Goal: Task Accomplishment & Management: Use online tool/utility

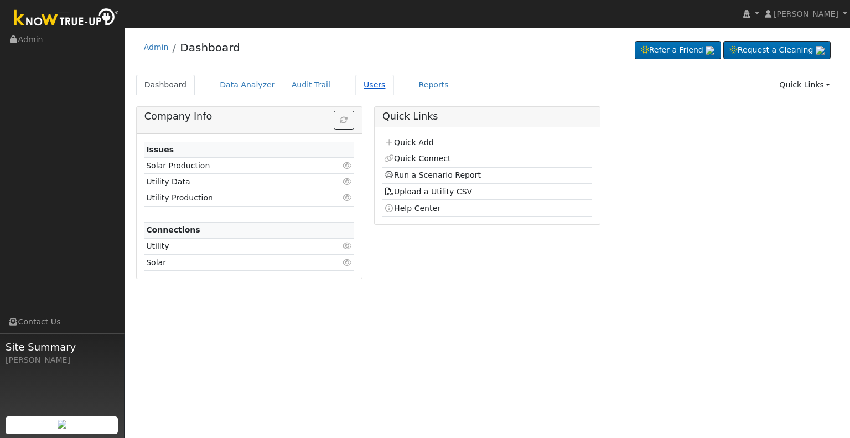
click at [356, 88] on link "Users" at bounding box center [374, 85] width 39 height 20
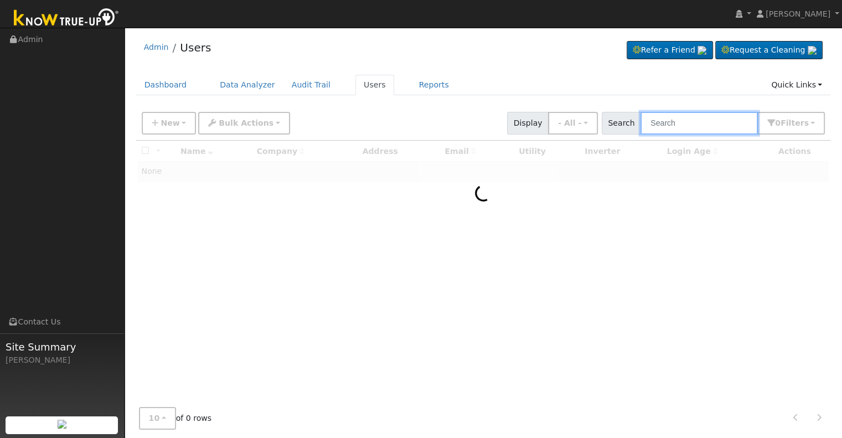
click at [711, 123] on input "text" at bounding box center [698, 123] width 117 height 23
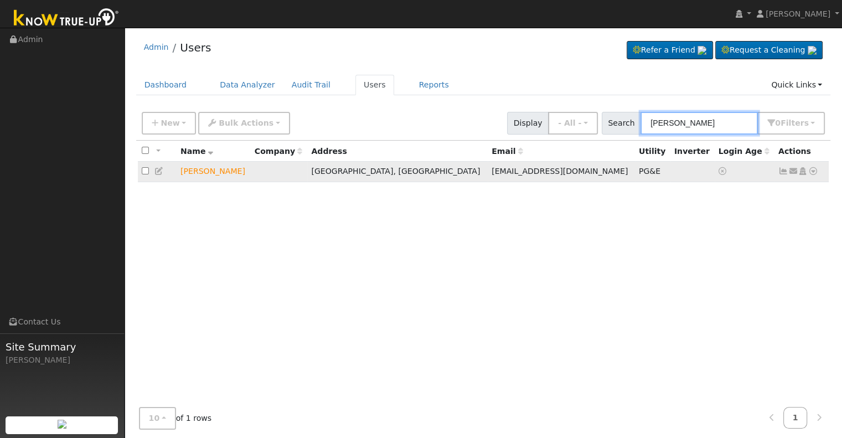
type input "nielsen cosino"
click at [816, 169] on icon at bounding box center [813, 171] width 10 height 8
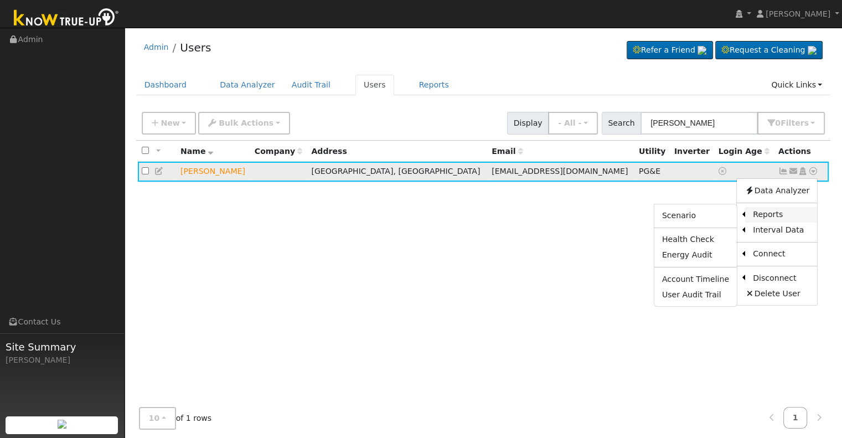
click at [779, 211] on link "Reports" at bounding box center [781, 214] width 72 height 15
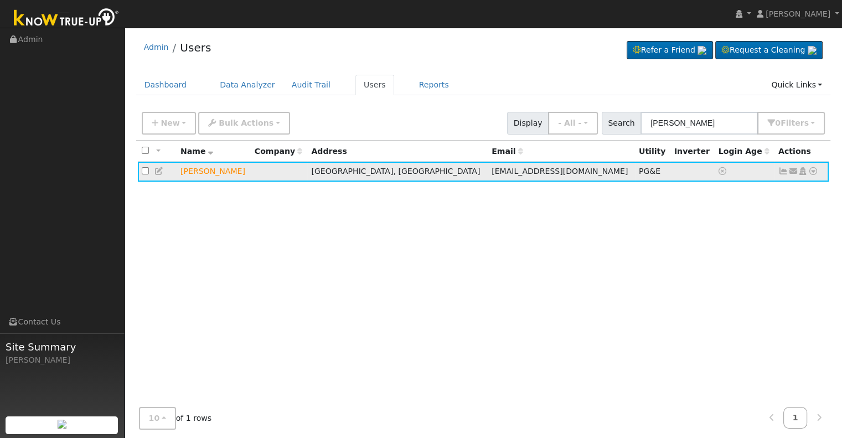
click at [779, 211] on div "All None All on page None on page Name Company Address Email Utility Inverter L…" at bounding box center [483, 272] width 694 height 263
click at [816, 167] on link at bounding box center [813, 171] width 10 height 12
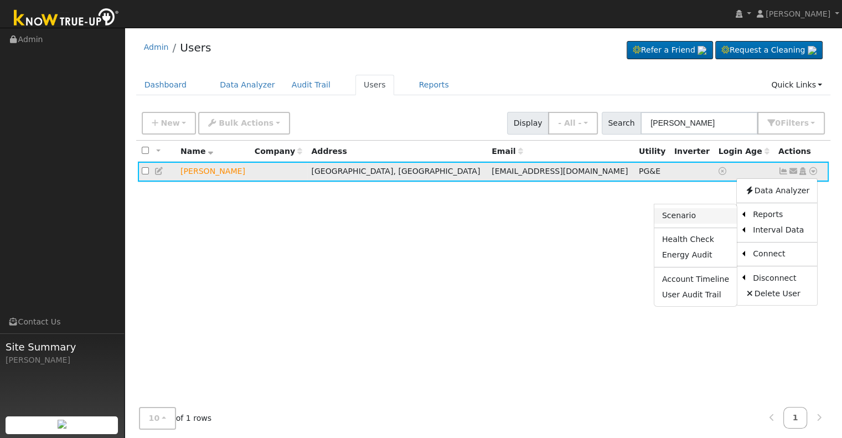
click at [689, 211] on link "Scenario" at bounding box center [695, 215] width 82 height 15
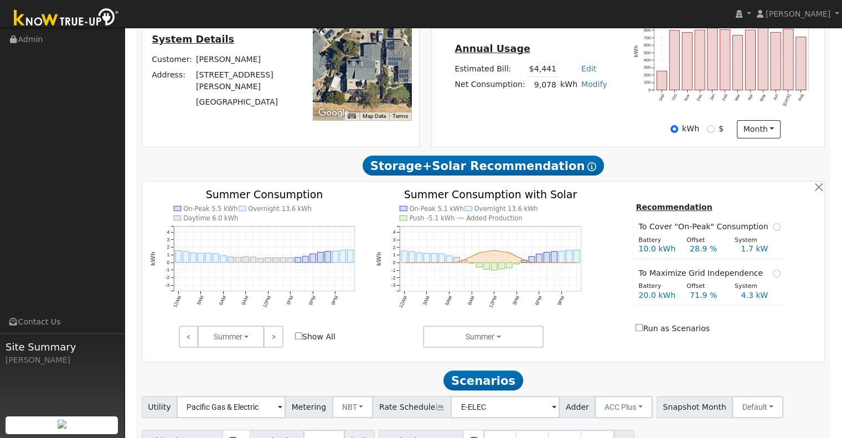
scroll to position [320, 0]
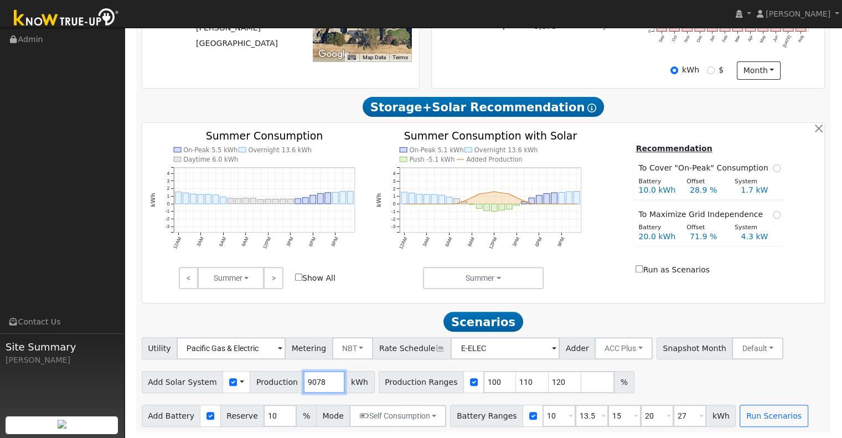
drag, startPoint x: 317, startPoint y: 380, endPoint x: 287, endPoint y: 381, distance: 29.3
click at [287, 381] on div "Add Solar System Use CSV Data Production 9078 kWh" at bounding box center [258, 382] width 233 height 22
type input "12937"
click at [590, 283] on div "Summer Summer Seasons Months" at bounding box center [483, 278] width 226 height 22
click at [516, 380] on input "110" at bounding box center [532, 382] width 33 height 22
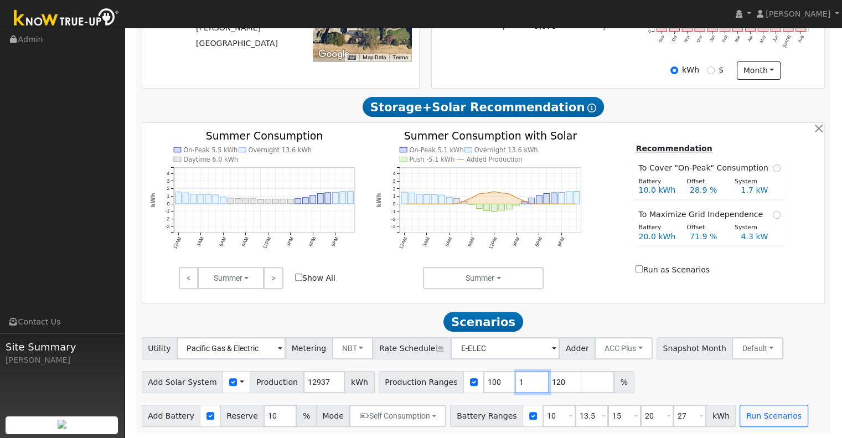
type input "120"
type input "1"
click at [542, 416] on input "10" at bounding box center [558, 415] width 33 height 22
type input "13.5"
type input "15"
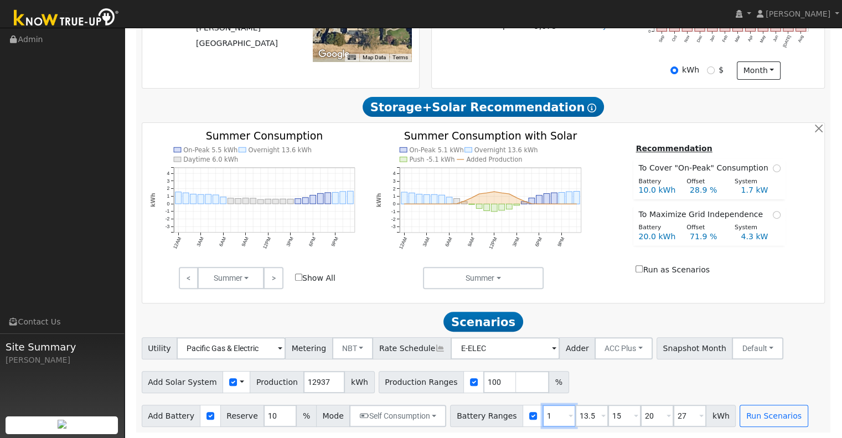
type input "20"
type input "27"
type input "15"
type input "20"
type input "27"
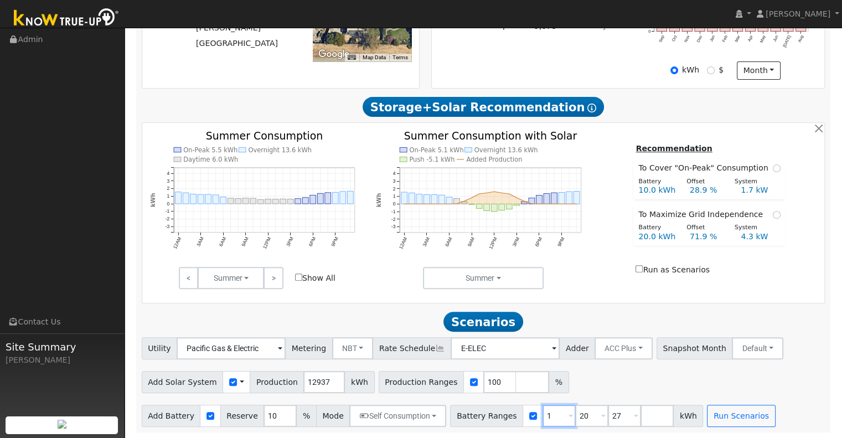
type input "20"
type input "27"
type input "20"
click at [575, 413] on input "27" at bounding box center [591, 415] width 33 height 22
type input "2"
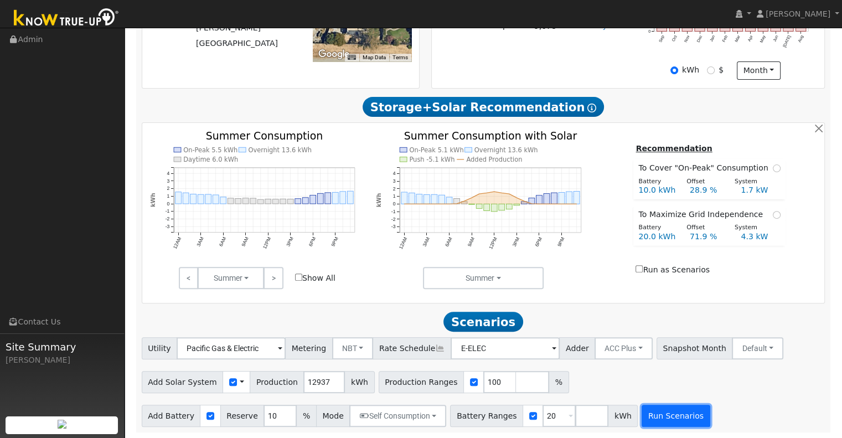
click at [644, 422] on button "Run Scenarios" at bounding box center [675, 415] width 68 height 22
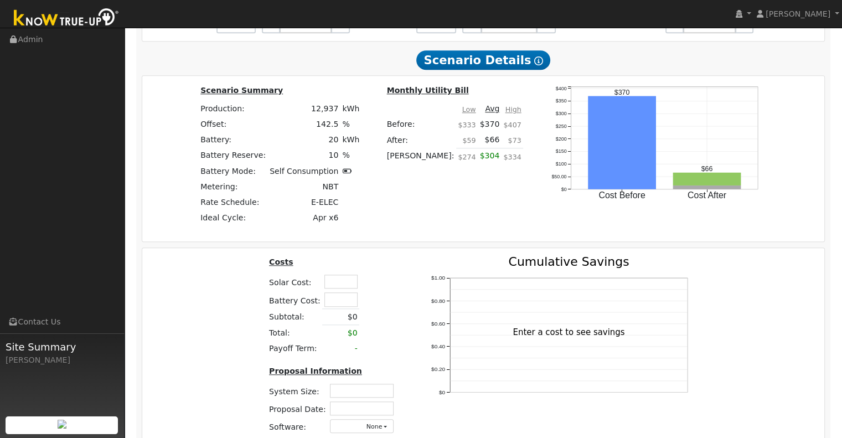
scroll to position [1047, 0]
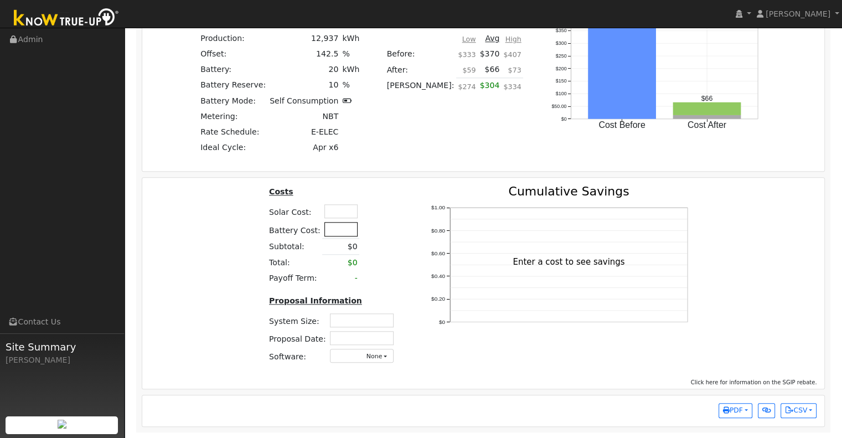
click at [333, 228] on input "text" at bounding box center [340, 229] width 33 height 14
type input "$25,517"
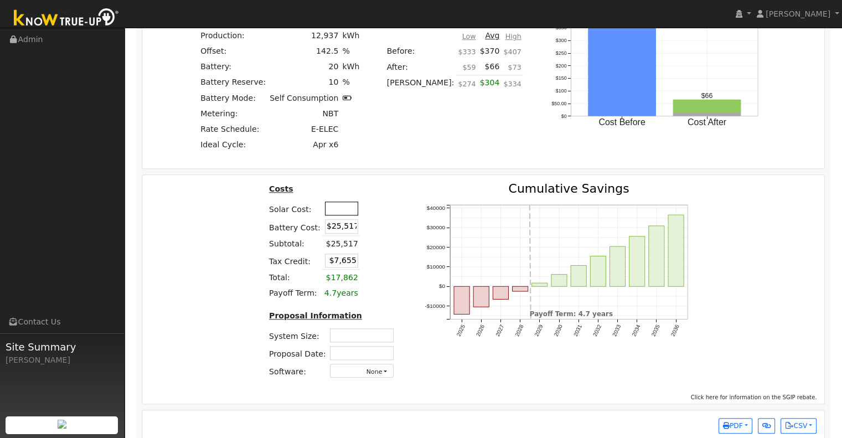
click at [332, 212] on input "text" at bounding box center [341, 208] width 33 height 14
type input "2"
type input "$40"
type input "$7,667"
click at [385, 236] on table "Costs Solar Cost: $40 Battery Cost: $25,517 Subtotal: $25,517 Tax Credit: $7,66…" at bounding box center [333, 242] width 132 height 118
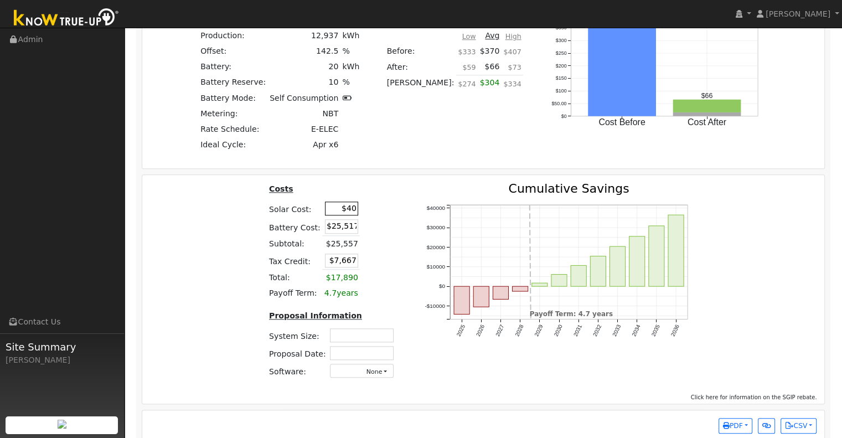
click at [351, 210] on input "$40" at bounding box center [341, 208] width 33 height 14
type input "$40,000"
type input "$19,655"
click at [404, 201] on div "Costs Solar Cost: $40,000 Battery Cost: $25,517 Subtotal: $25,557 Tax Credit: $…" at bounding box center [332, 285] width 155 height 205
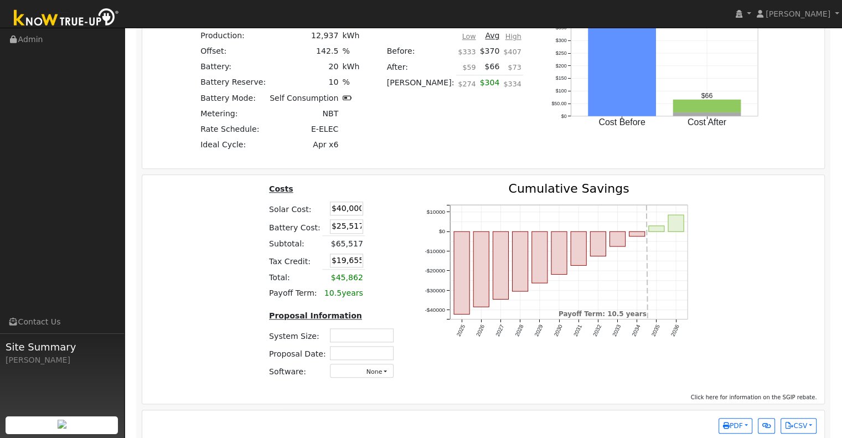
click at [382, 212] on table "Costs Solar Cost: $40,000 Battery Cost: $25,517 Subtotal: $65,517 Tax Credit: $…" at bounding box center [333, 242] width 132 height 118
click at [367, 340] on input "text" at bounding box center [362, 335] width 64 height 14
type input "10.66"
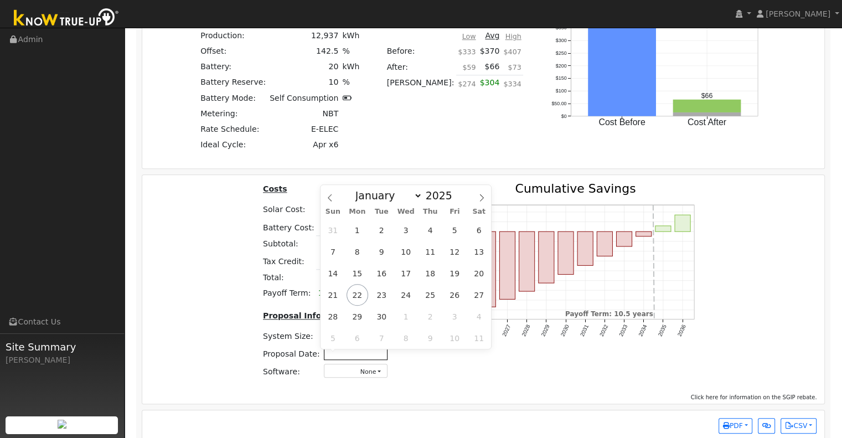
click at [365, 358] on input "text" at bounding box center [356, 353] width 64 height 14
click at [360, 293] on span "22" at bounding box center [357, 295] width 22 height 22
type input "09/22/2025"
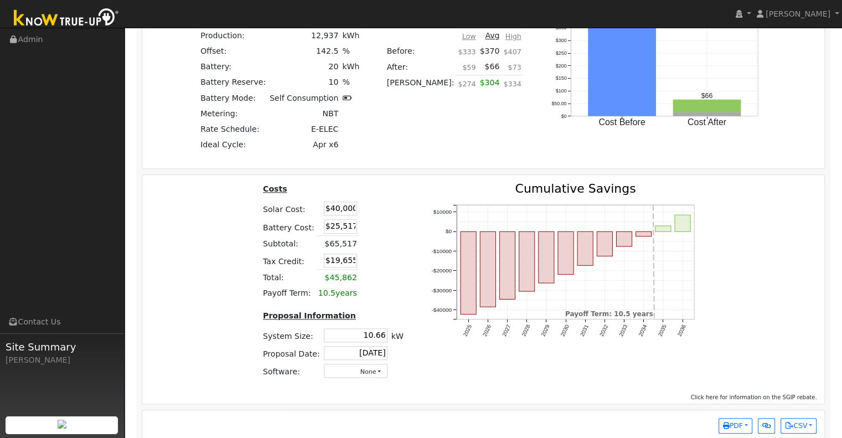
click at [479, 360] on icon "2025 2026 2027 2028 2029 2030 2031 2032 2033 2034 2035 2036 -$40000 -$30000 -$2…" at bounding box center [567, 273] width 277 height 181
click at [744, 427] on button "PDF" at bounding box center [735, 425] width 34 height 15
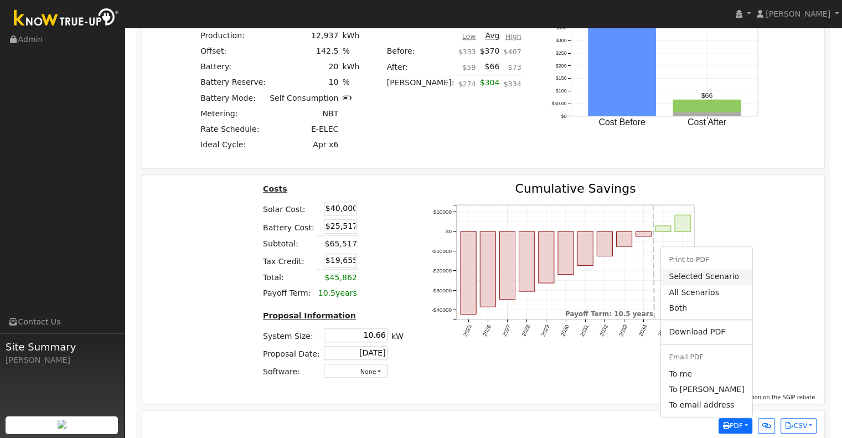
click at [728, 276] on link "Selected Scenario" at bounding box center [706, 276] width 91 height 15
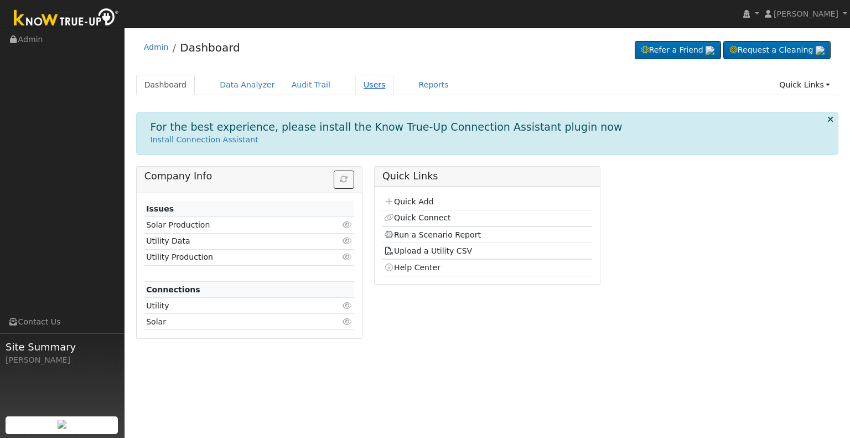
click at [355, 86] on link "Users" at bounding box center [374, 85] width 39 height 20
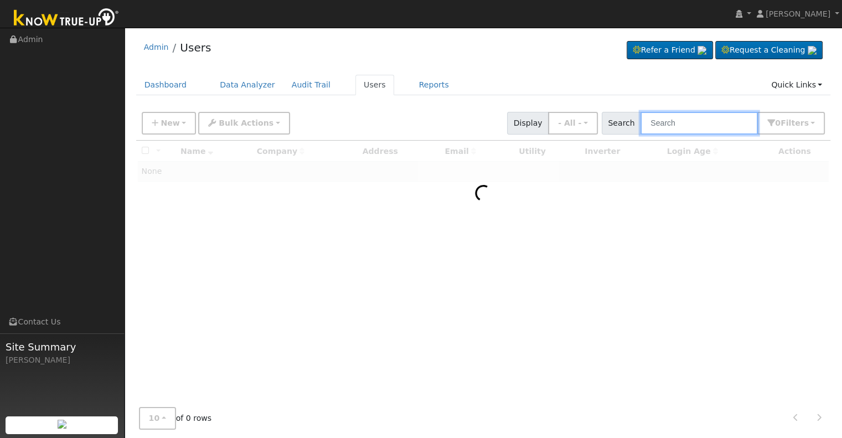
click at [699, 124] on input "text" at bounding box center [698, 123] width 117 height 23
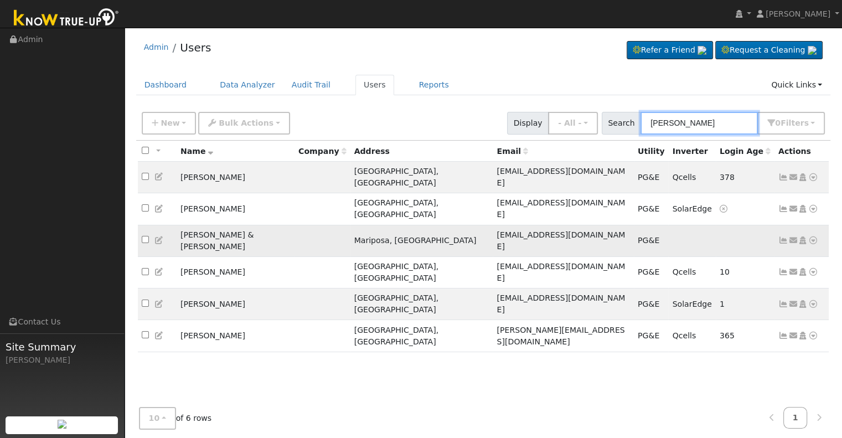
type input "michael sh"
click at [813, 236] on icon at bounding box center [813, 240] width 10 height 8
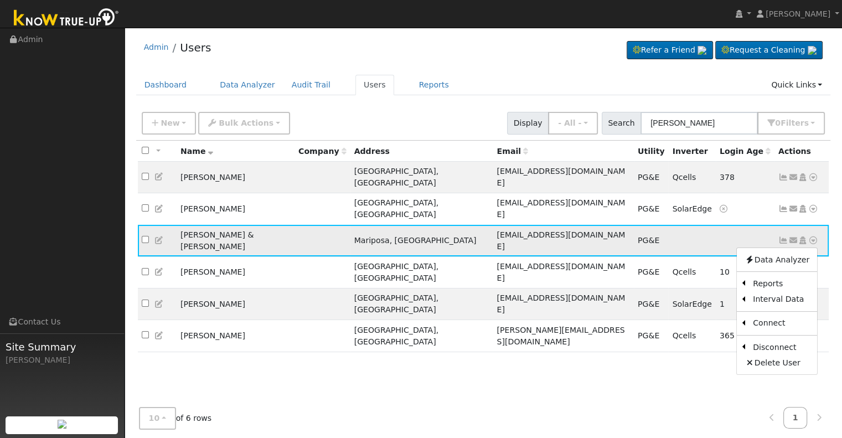
click at [784, 236] on icon at bounding box center [783, 240] width 10 height 8
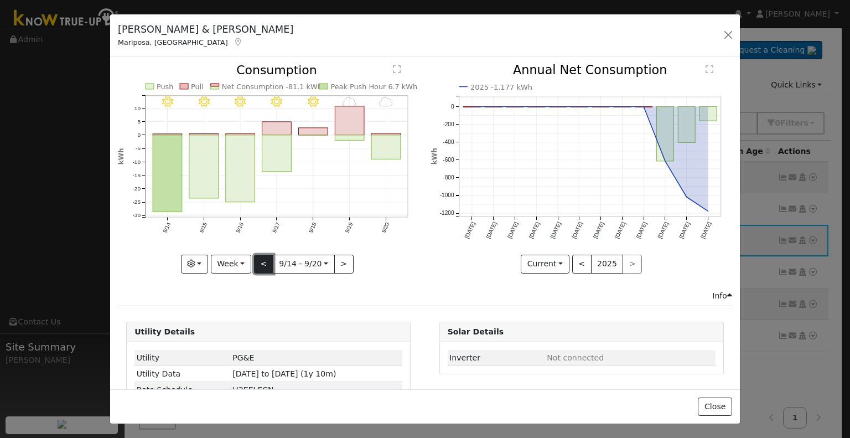
click at [263, 260] on button "<" at bounding box center [263, 264] width 19 height 19
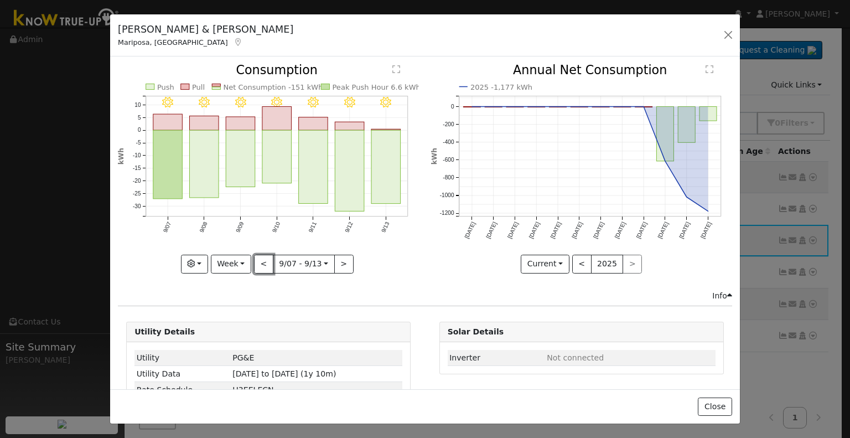
click at [262, 260] on button "<" at bounding box center [263, 264] width 19 height 19
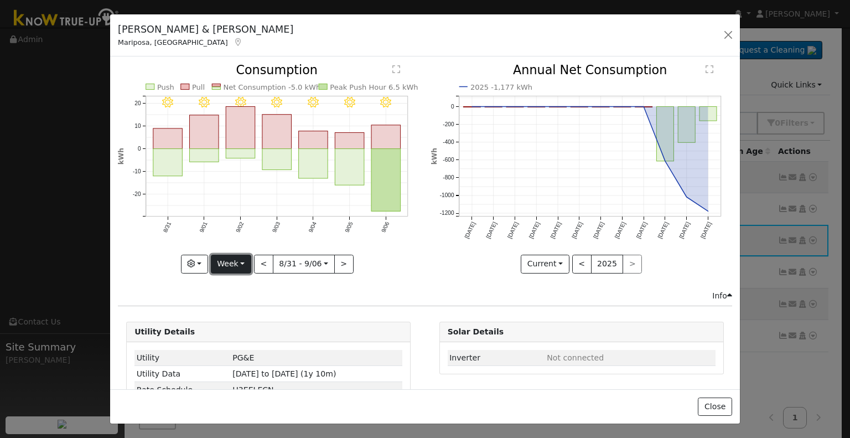
click at [247, 257] on button "Week" at bounding box center [231, 264] width 40 height 19
click at [246, 315] on link "Month" at bounding box center [249, 316] width 77 height 15
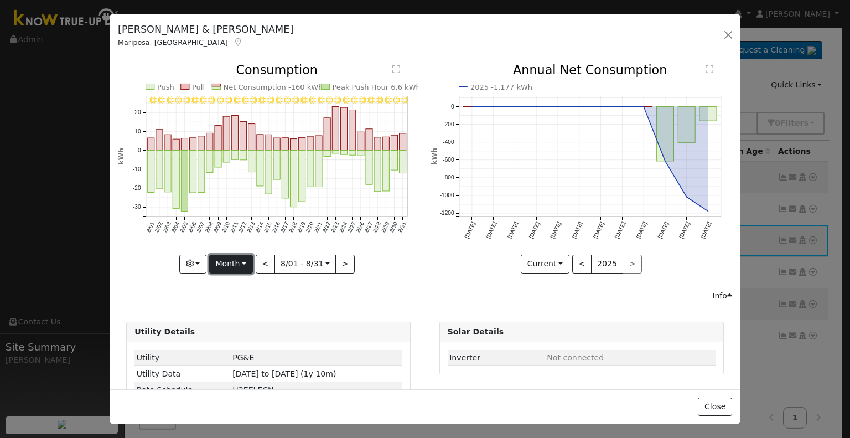
click at [244, 260] on button "Month" at bounding box center [231, 264] width 44 height 19
click at [317, 290] on div "Info" at bounding box center [425, 296] width 626 height 12
click at [263, 260] on button "<" at bounding box center [265, 264] width 19 height 19
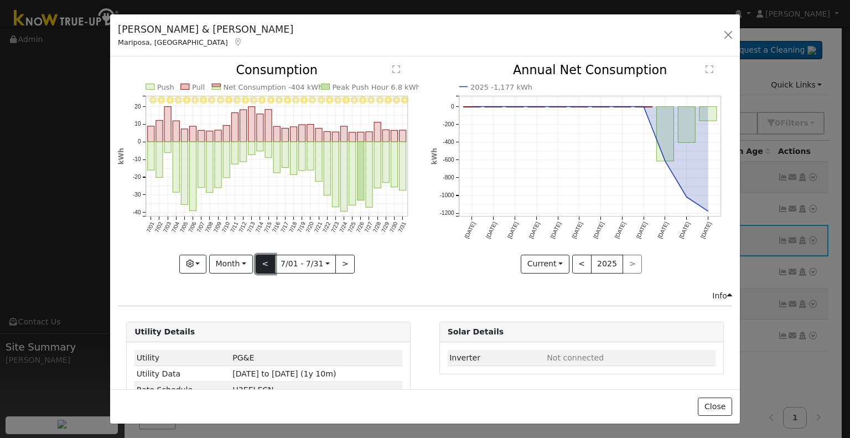
click at [263, 260] on button "<" at bounding box center [265, 264] width 19 height 19
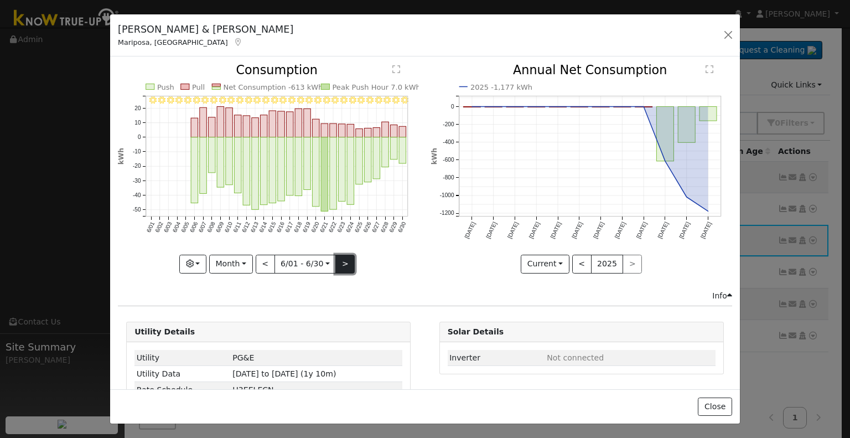
click at [340, 260] on button ">" at bounding box center [344, 264] width 19 height 19
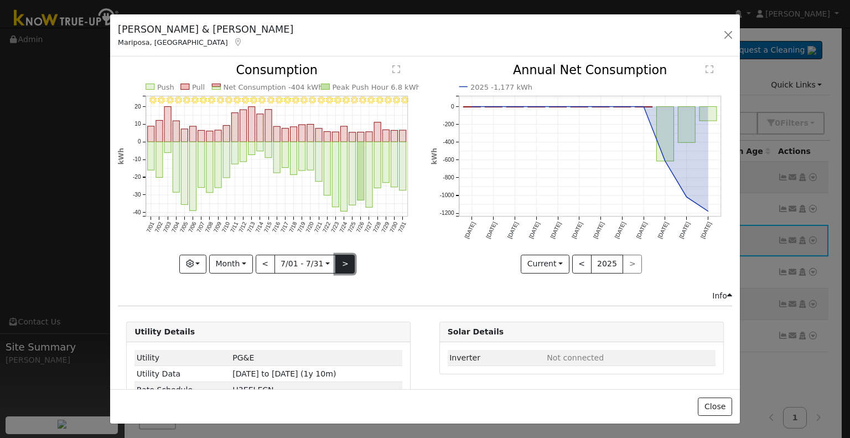
click at [342, 258] on button ">" at bounding box center [344, 264] width 19 height 19
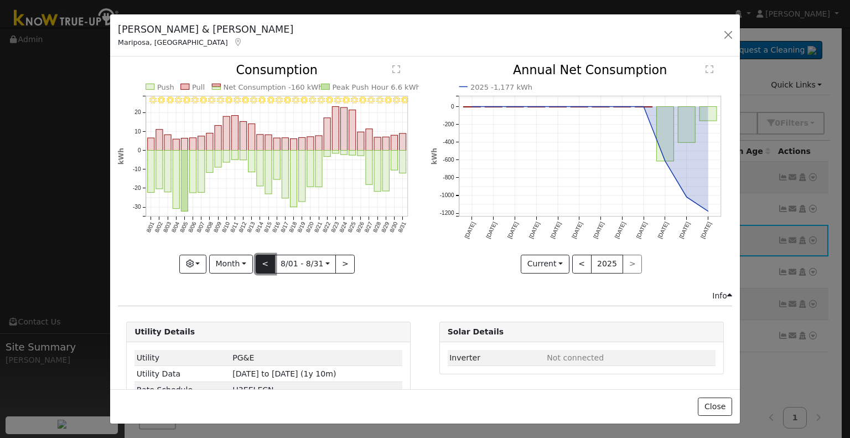
click at [263, 259] on button "<" at bounding box center [265, 264] width 19 height 19
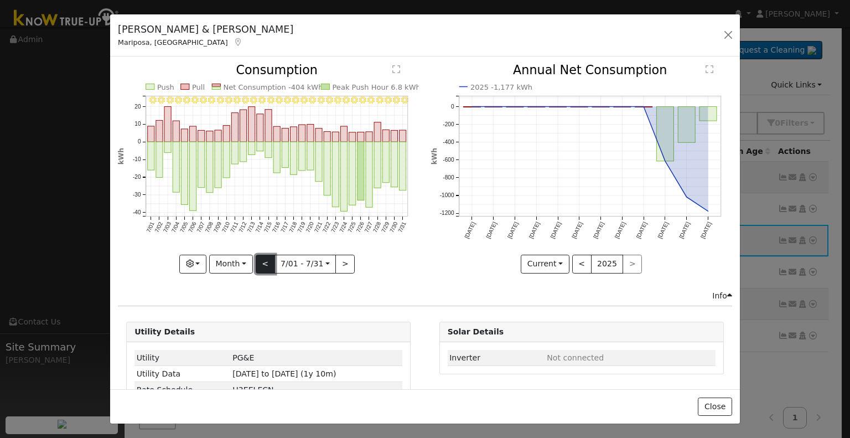
click at [263, 259] on button "<" at bounding box center [265, 264] width 19 height 19
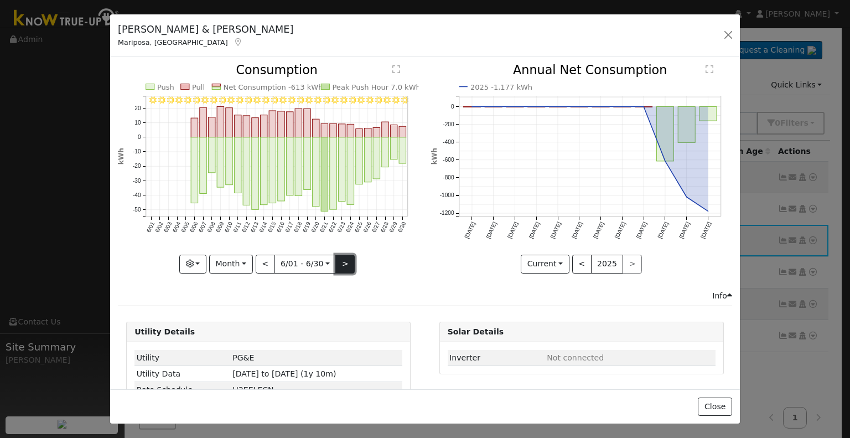
click at [340, 261] on button ">" at bounding box center [344, 264] width 19 height 19
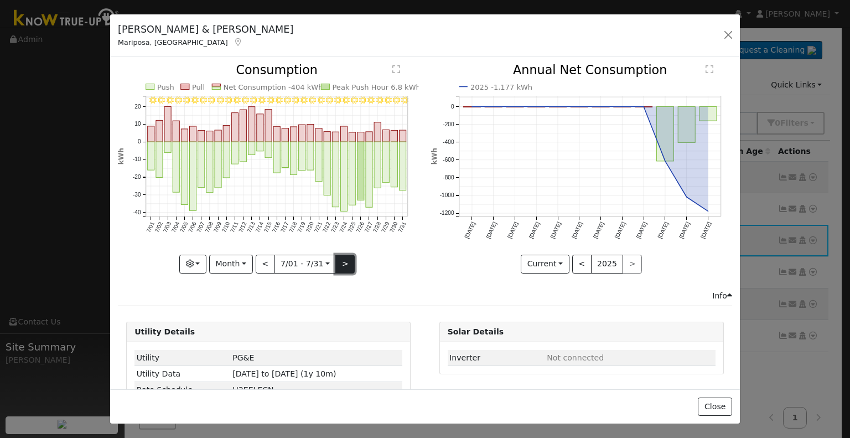
click at [340, 260] on button ">" at bounding box center [344, 264] width 19 height 19
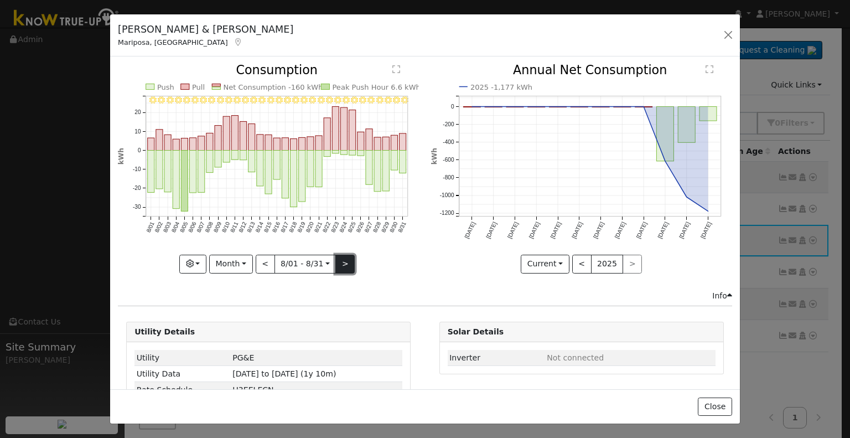
click at [340, 260] on button ">" at bounding box center [344, 264] width 19 height 19
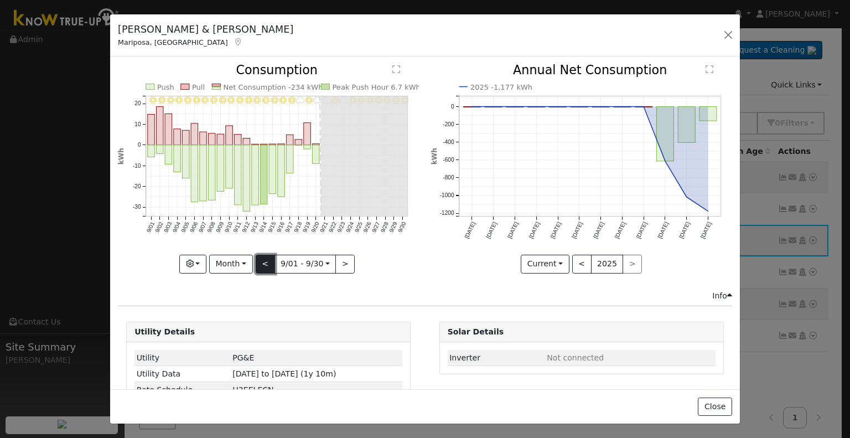
click at [263, 259] on button "<" at bounding box center [265, 264] width 19 height 19
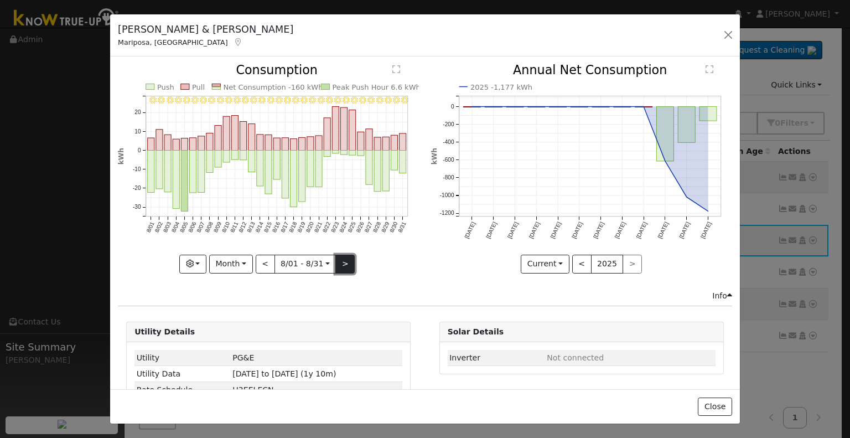
click at [343, 260] on button ">" at bounding box center [344, 264] width 19 height 19
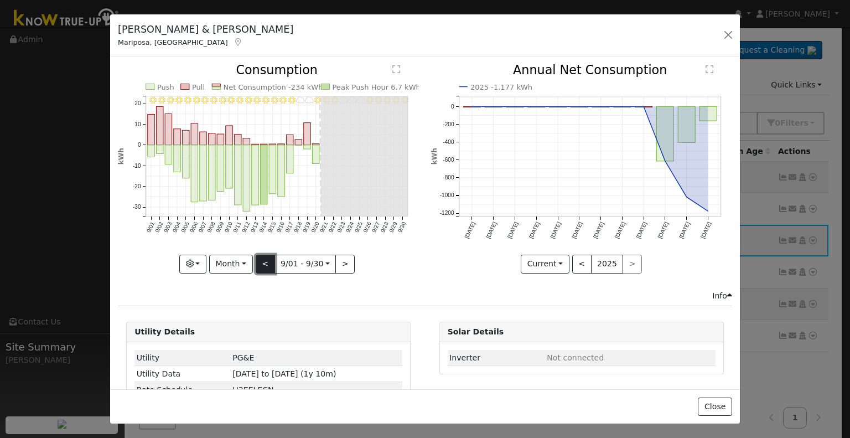
click at [264, 261] on button "<" at bounding box center [265, 264] width 19 height 19
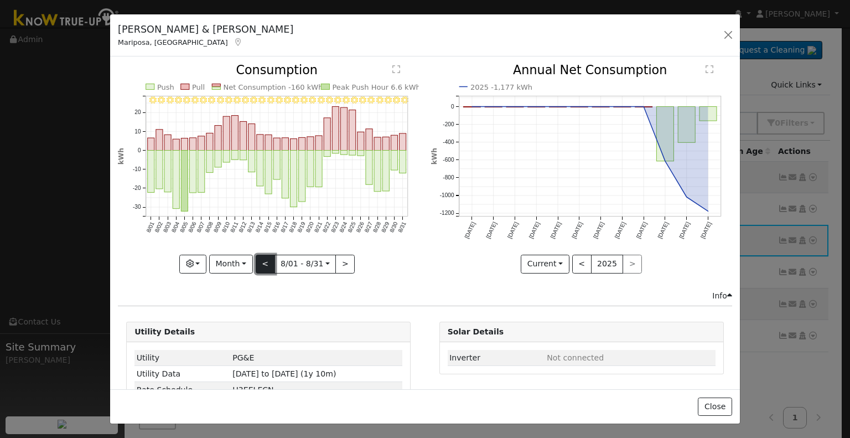
click at [264, 261] on button "<" at bounding box center [265, 264] width 19 height 19
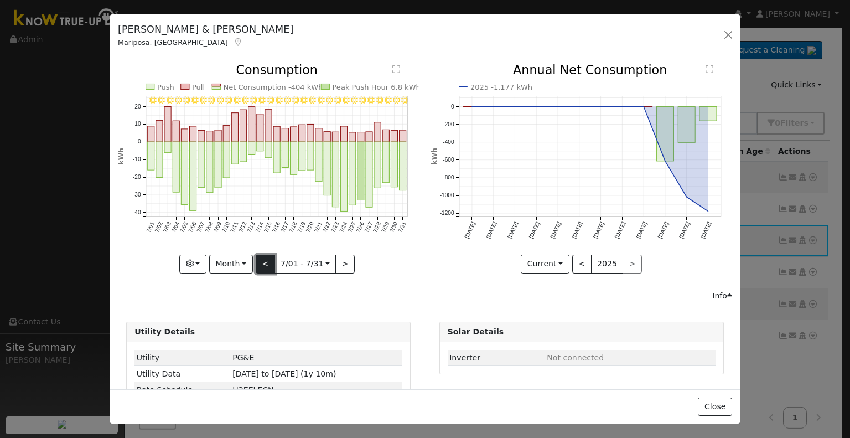
click at [264, 261] on button "<" at bounding box center [265, 264] width 19 height 19
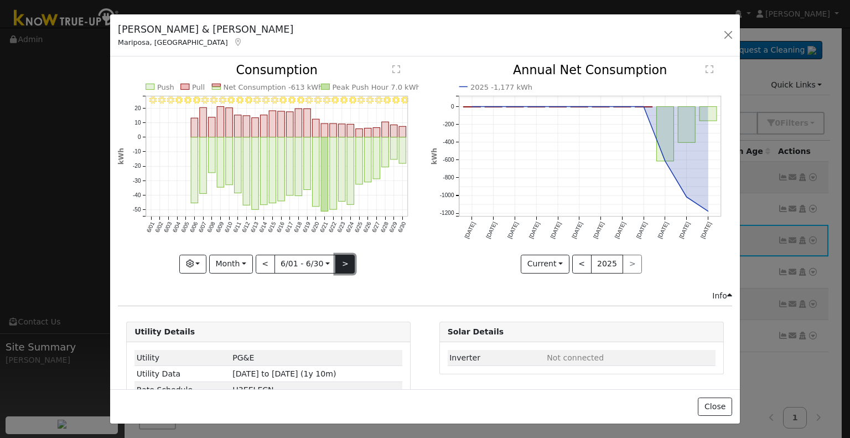
click at [342, 260] on button ">" at bounding box center [344, 264] width 19 height 19
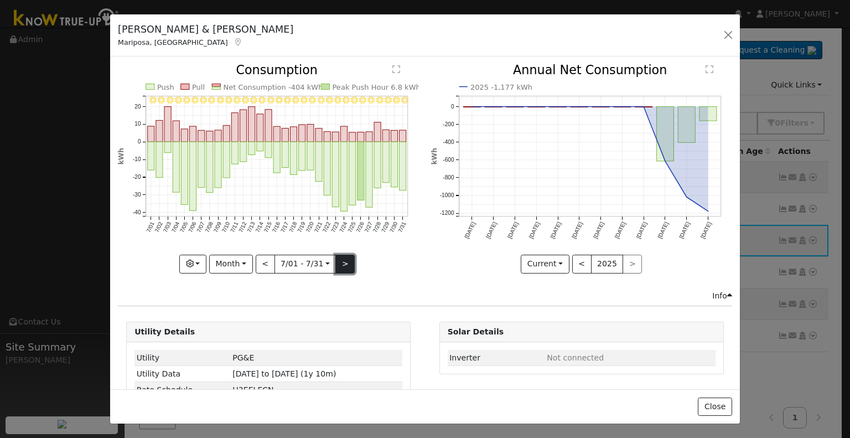
click at [341, 259] on button ">" at bounding box center [344, 264] width 19 height 19
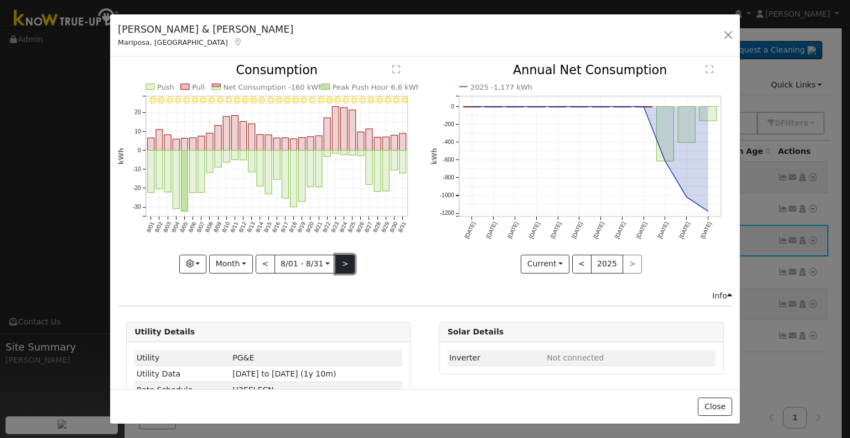
click at [341, 261] on button ">" at bounding box center [344, 264] width 19 height 19
type input "[DATE]"
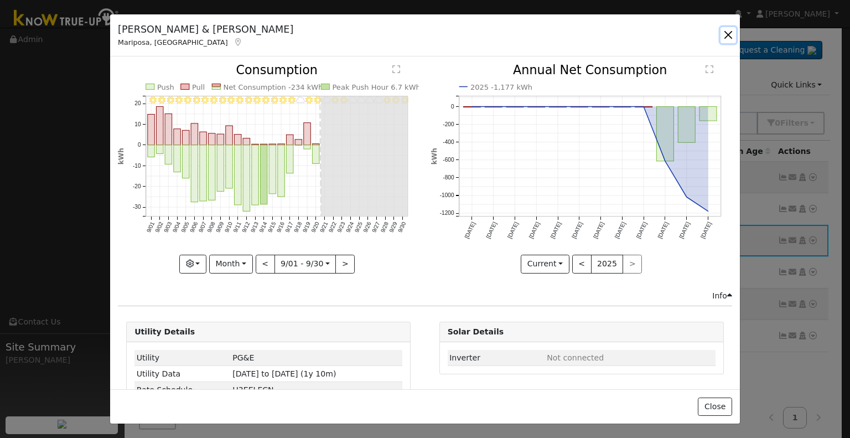
click at [728, 35] on button "button" at bounding box center [727, 34] width 15 height 15
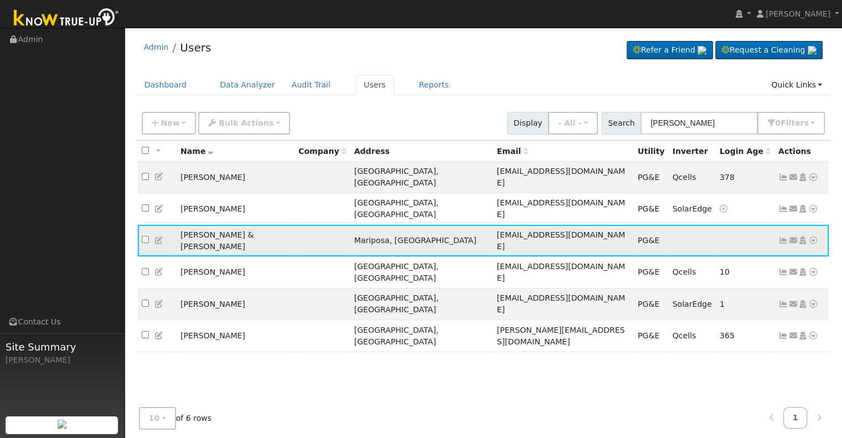
click at [814, 236] on icon at bounding box center [813, 240] width 10 height 8
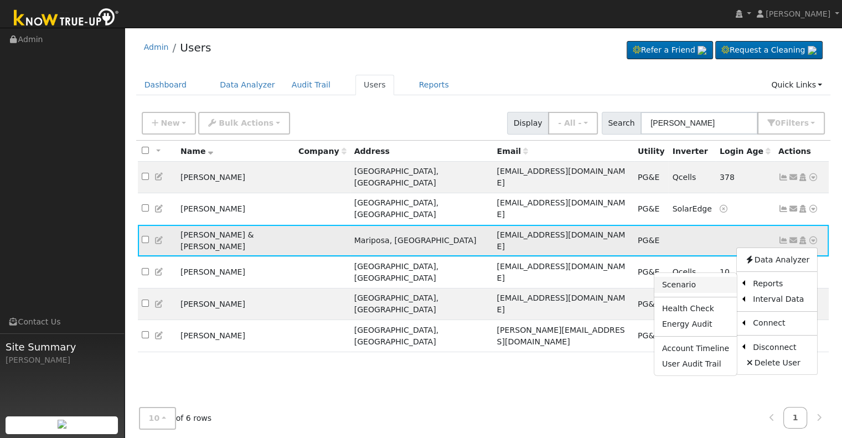
click at [696, 277] on link "Scenario" at bounding box center [695, 284] width 82 height 15
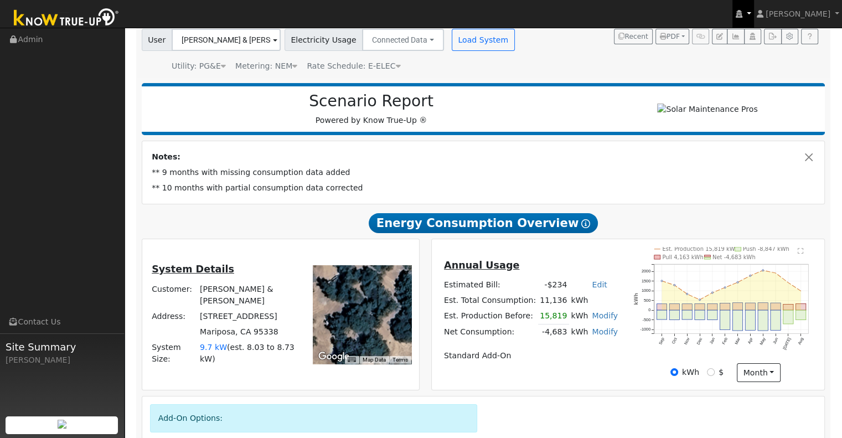
scroll to position [81, 0]
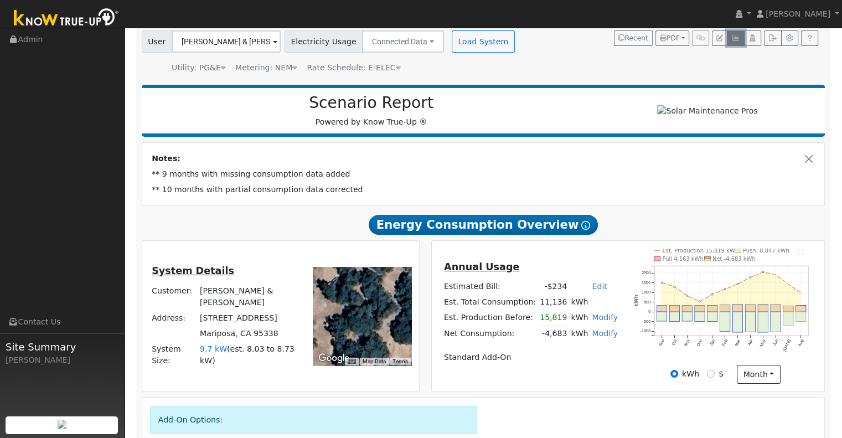
click at [737, 37] on icon "button" at bounding box center [735, 38] width 8 height 7
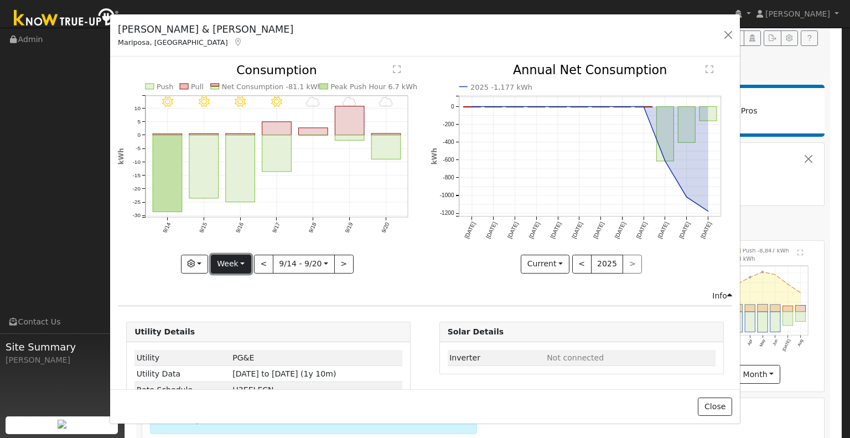
click at [242, 261] on button "Week" at bounding box center [231, 264] width 40 height 19
click at [250, 315] on link "Month" at bounding box center [249, 316] width 77 height 15
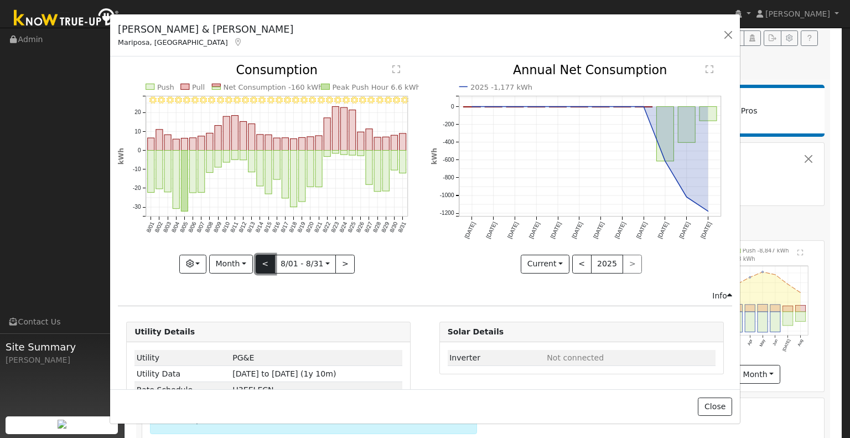
click at [261, 260] on button "<" at bounding box center [265, 264] width 19 height 19
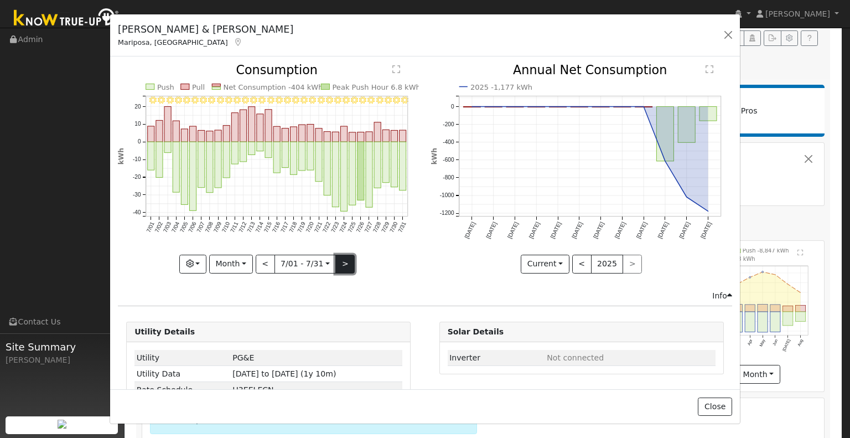
click at [339, 260] on button ">" at bounding box center [344, 264] width 19 height 19
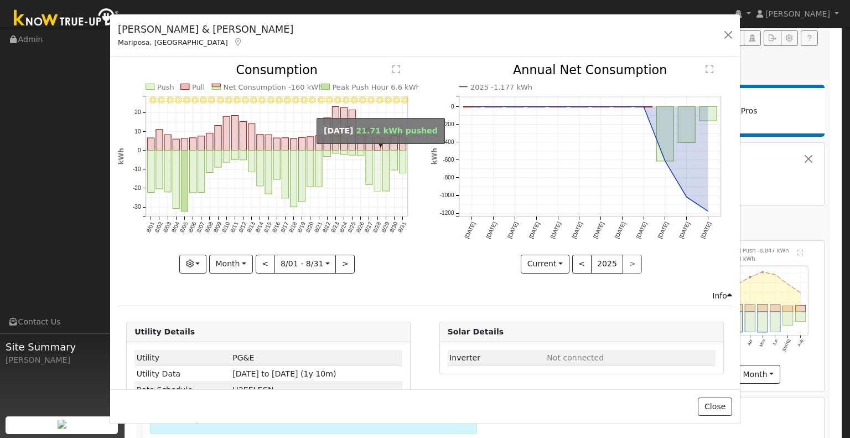
click at [374, 155] on rect "onclick=""" at bounding box center [377, 171] width 7 height 41
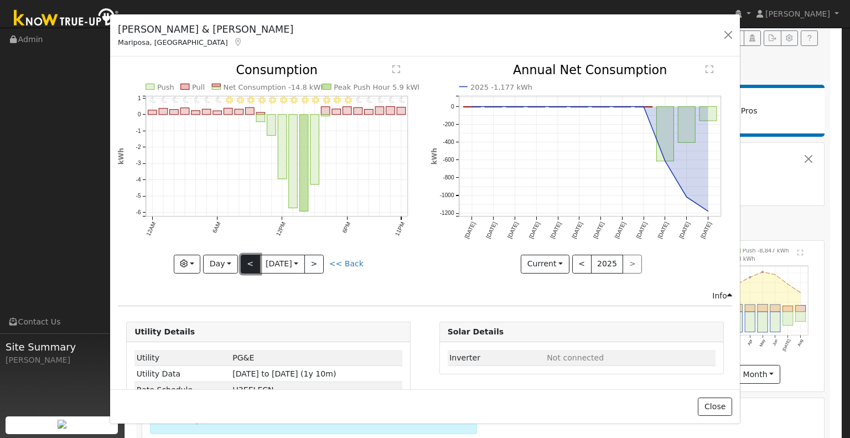
click at [249, 258] on button "<" at bounding box center [250, 264] width 19 height 19
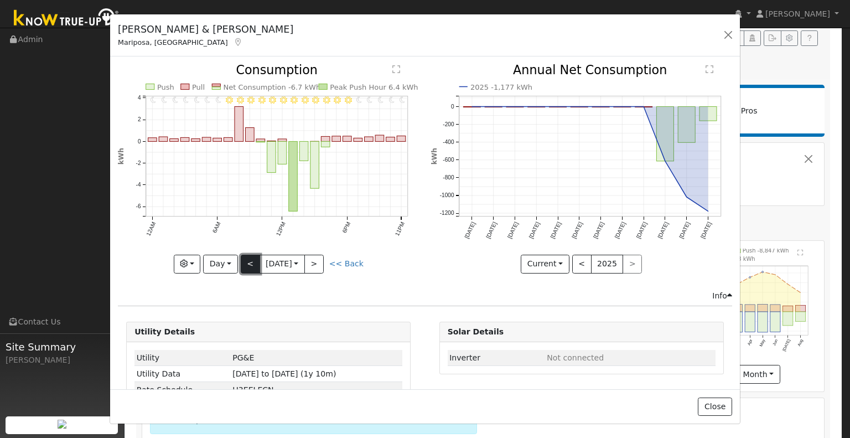
click at [249, 258] on button "<" at bounding box center [250, 264] width 19 height 19
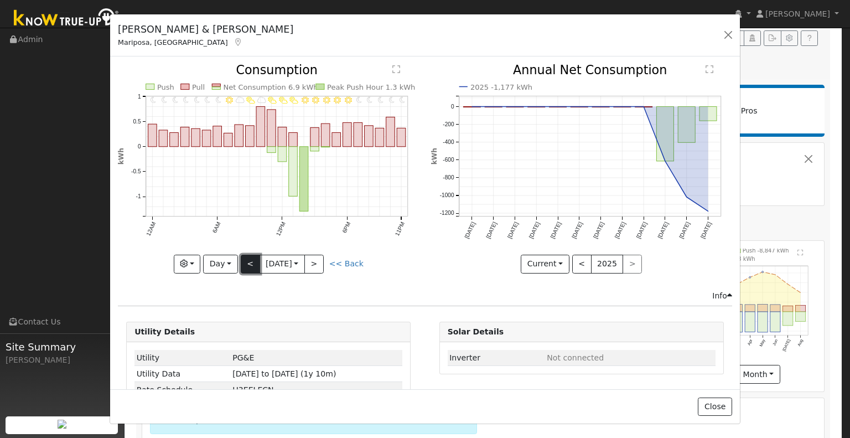
click at [249, 258] on button "<" at bounding box center [250, 264] width 19 height 19
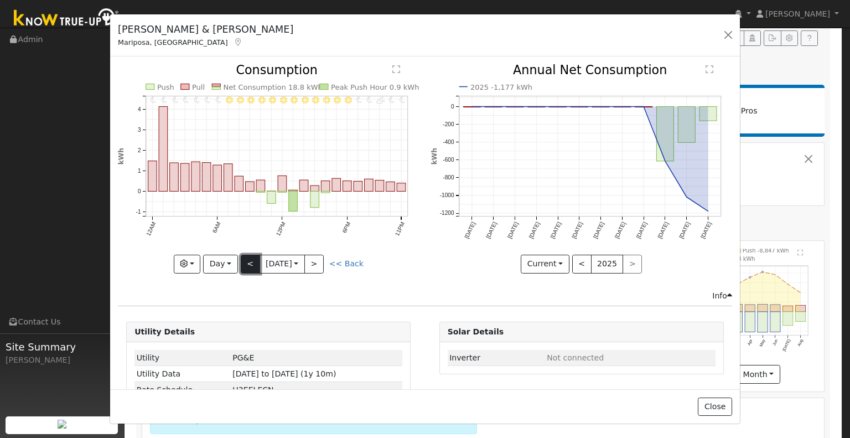
click at [248, 257] on button "<" at bounding box center [250, 264] width 19 height 19
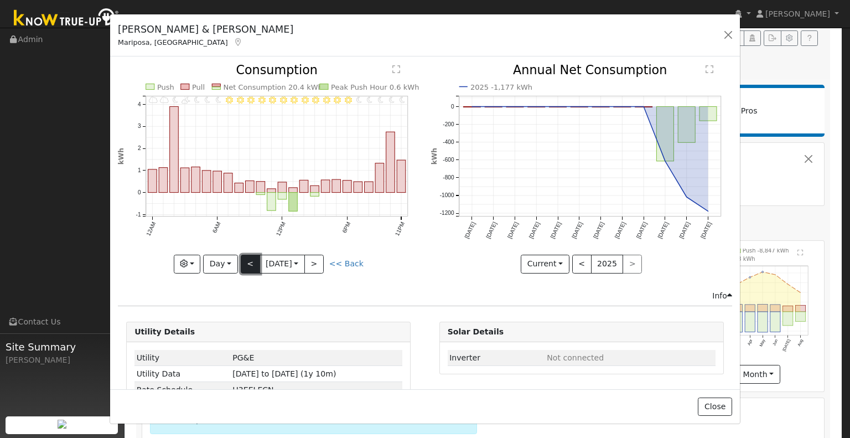
click at [248, 257] on button "<" at bounding box center [250, 264] width 19 height 19
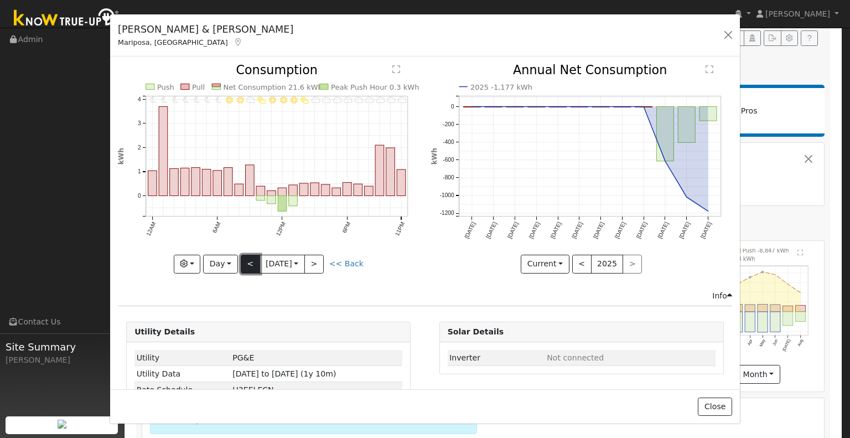
click at [248, 257] on button "<" at bounding box center [250, 264] width 19 height 19
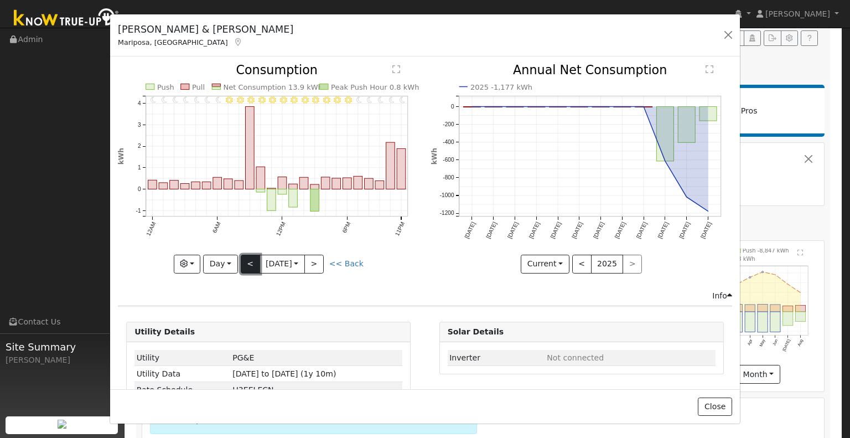
click at [248, 257] on button "<" at bounding box center [250, 264] width 19 height 19
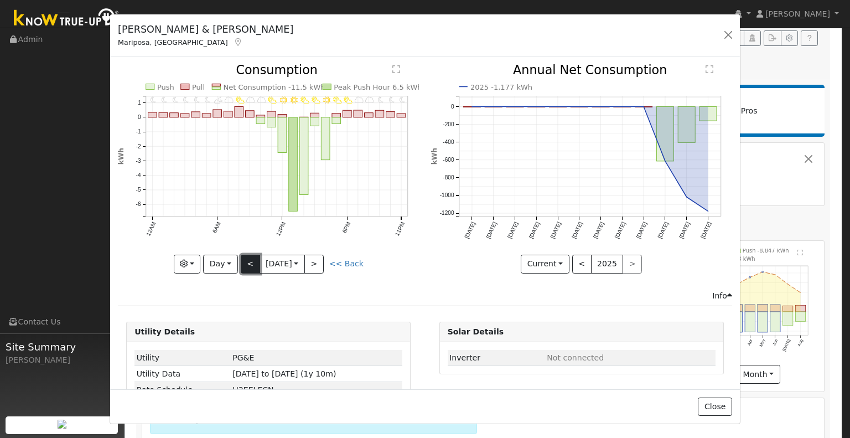
click at [248, 260] on button "<" at bounding box center [250, 264] width 19 height 19
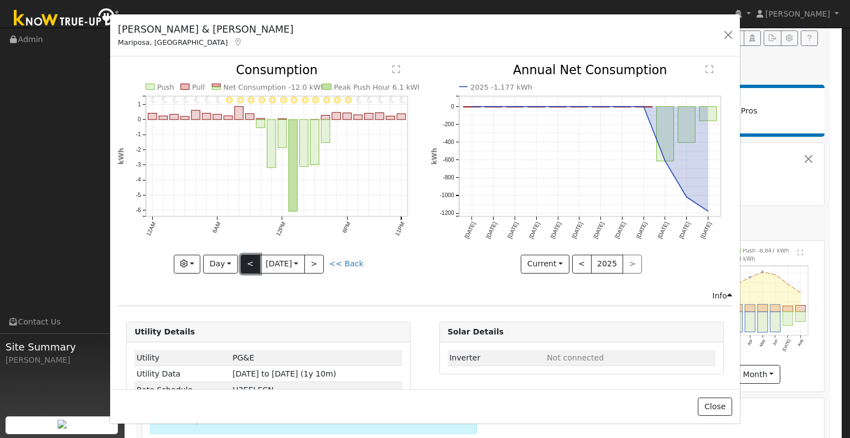
click at [248, 260] on button "<" at bounding box center [250, 264] width 19 height 19
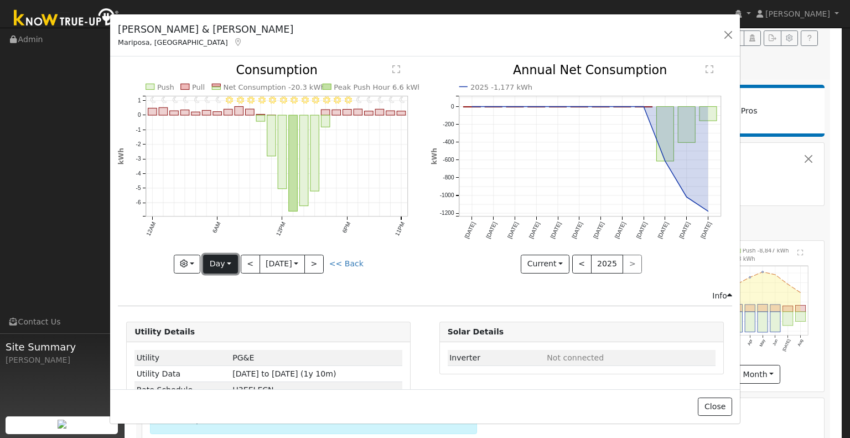
click at [227, 257] on button "Day" at bounding box center [220, 264] width 34 height 19
click at [230, 312] on link "Month" at bounding box center [242, 316] width 77 height 15
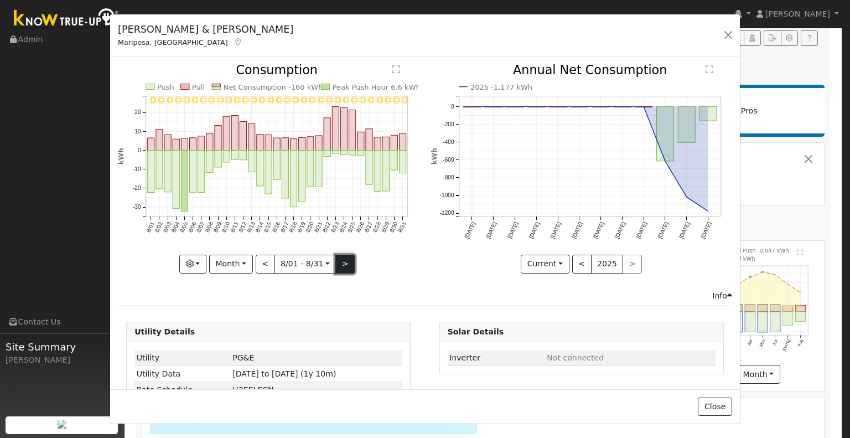
click at [344, 258] on button ">" at bounding box center [344, 264] width 19 height 19
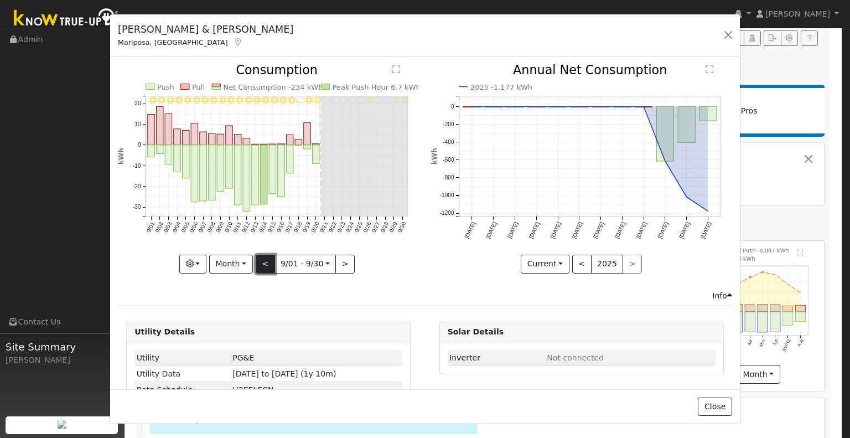
click at [263, 261] on button "<" at bounding box center [265, 264] width 19 height 19
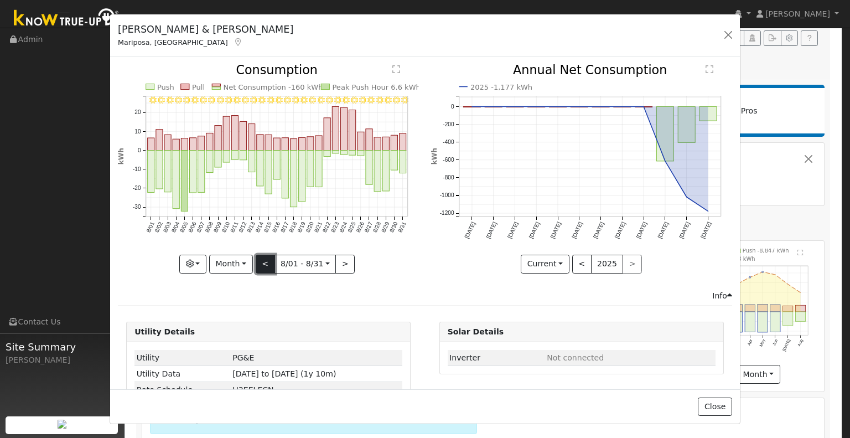
click at [263, 261] on button "<" at bounding box center [265, 264] width 19 height 19
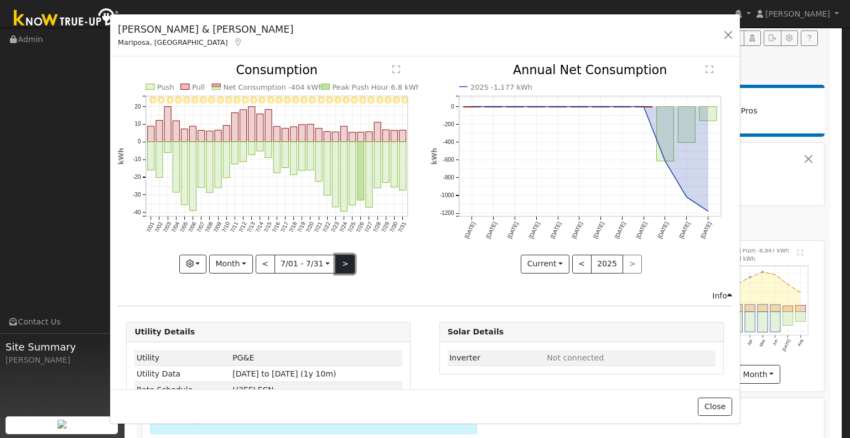
click at [339, 260] on button ">" at bounding box center [344, 264] width 19 height 19
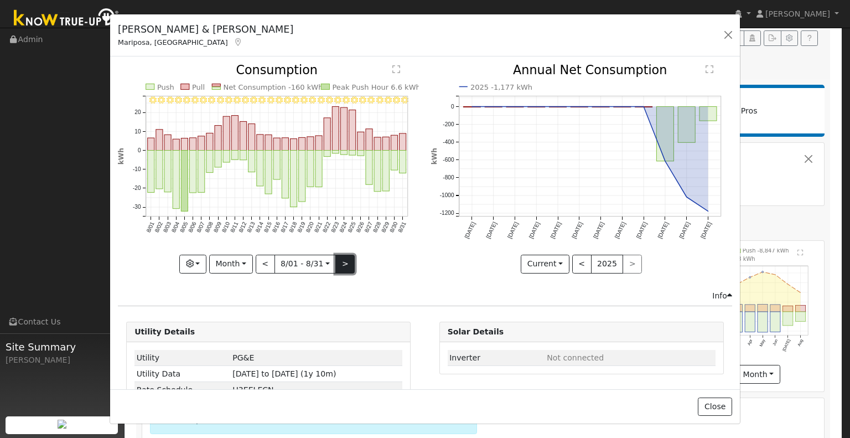
click at [343, 260] on button ">" at bounding box center [344, 264] width 19 height 19
type input "[DATE]"
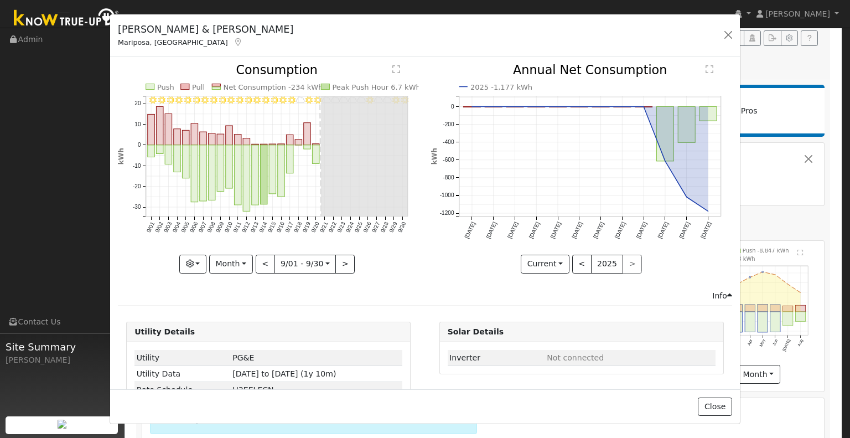
click at [380, 262] on icon "9/30 - MostlyClear 9/29 - MostlyClear 9/28 - Cloudy 9/27 - Cloudy 9/26 - Mostly…" at bounding box center [268, 165] width 301 height 202
click at [730, 34] on button "button" at bounding box center [727, 34] width 15 height 15
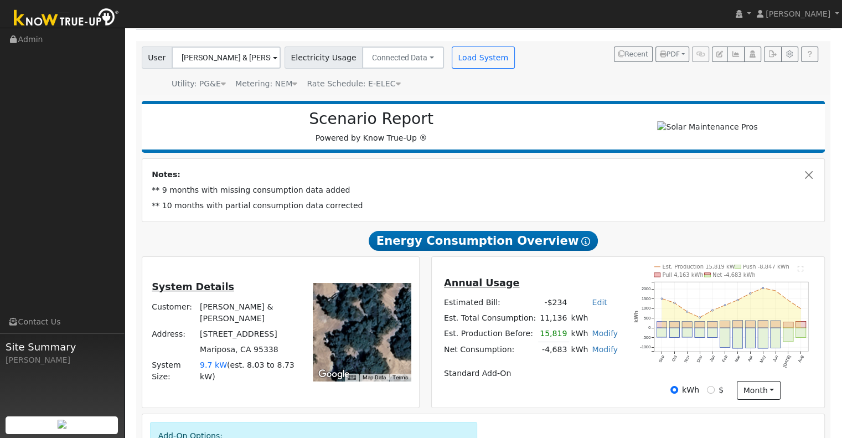
scroll to position [0, 0]
